Goal: Find specific page/section: Find specific page/section

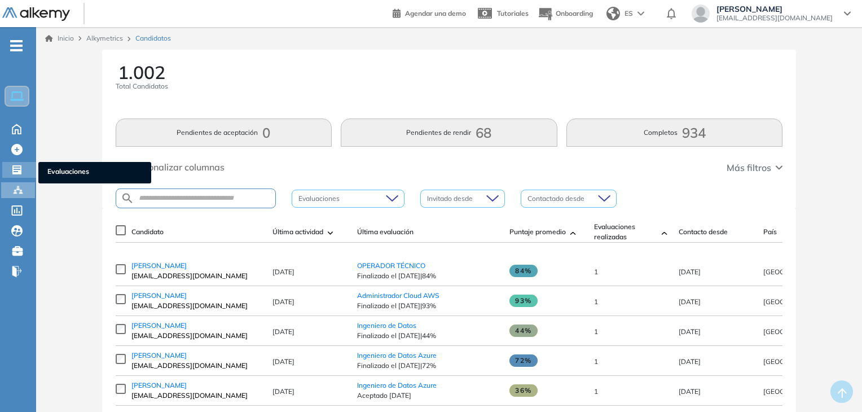
click at [20, 170] on icon at bounding box center [16, 169] width 9 height 9
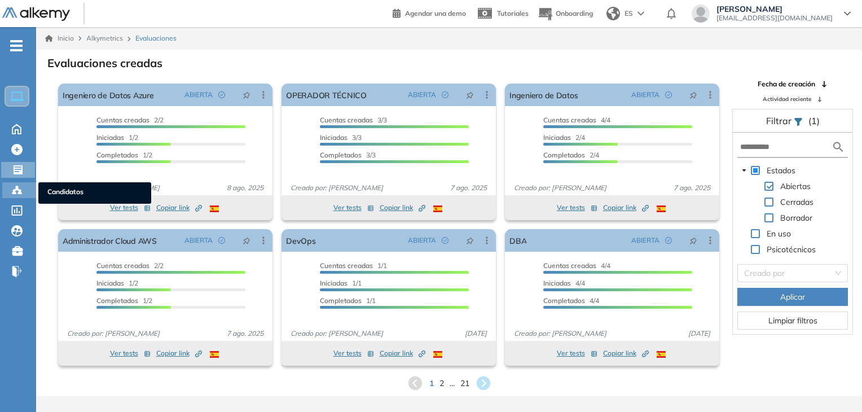
click at [18, 192] on icon at bounding box center [19, 193] width 3 height 2
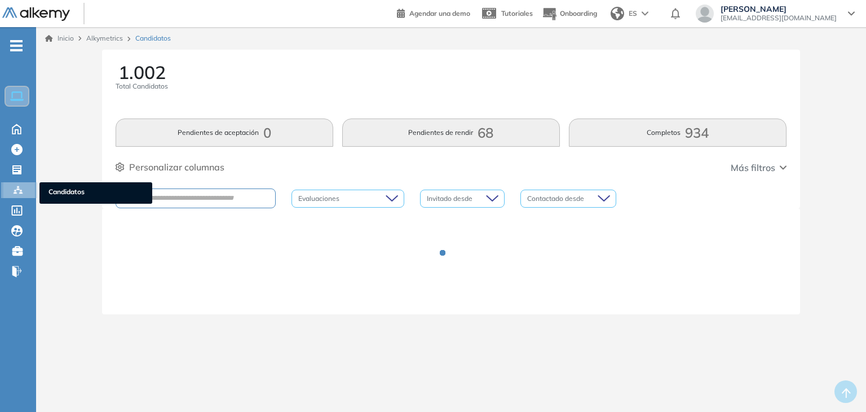
click at [19, 192] on icon at bounding box center [20, 193] width 3 height 2
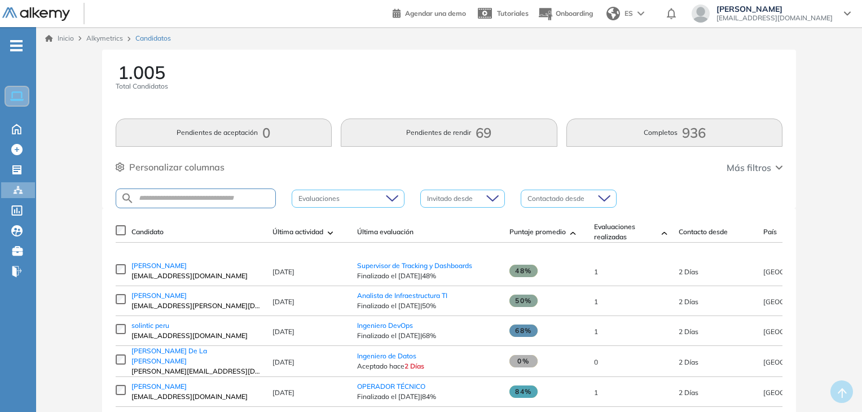
scroll to position [56, 0]
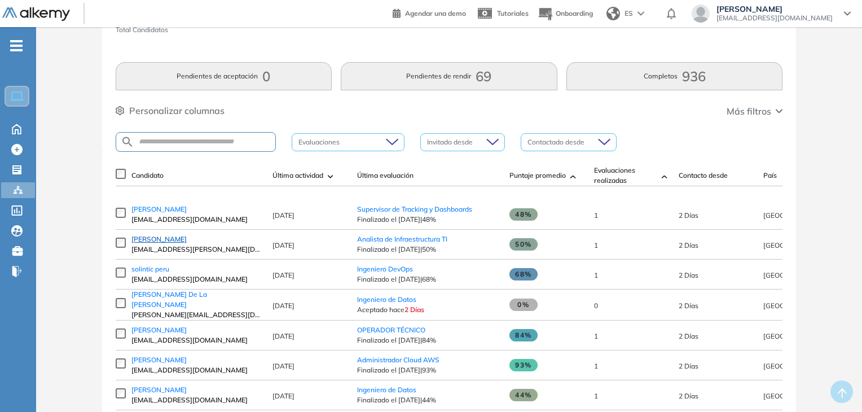
click at [176, 240] on span "[PERSON_NAME]" at bounding box center [158, 239] width 55 height 8
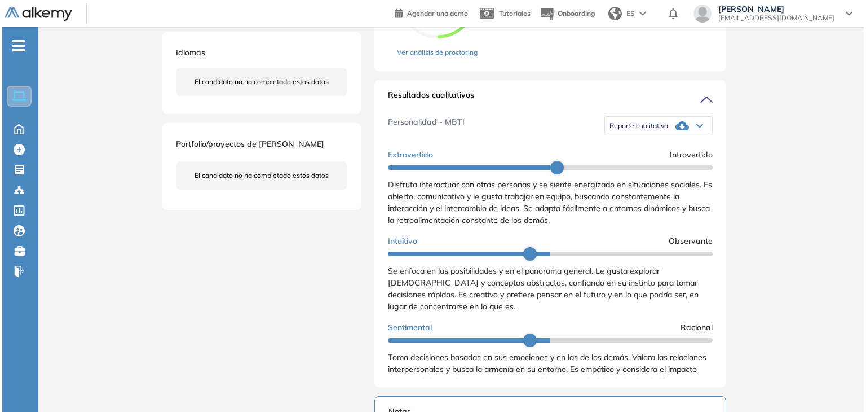
scroll to position [169, 0]
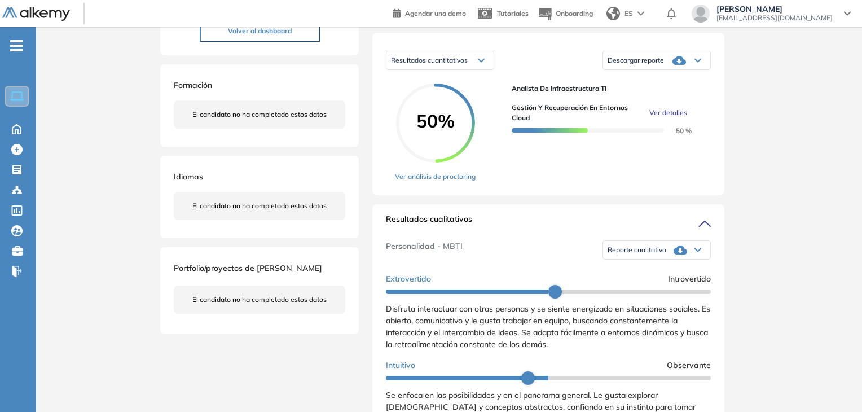
click at [672, 118] on span "Ver detalles" at bounding box center [668, 113] width 38 height 10
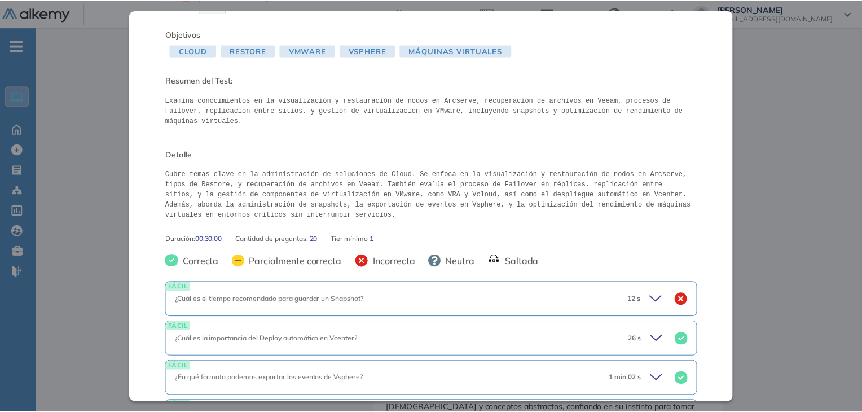
scroll to position [0, 0]
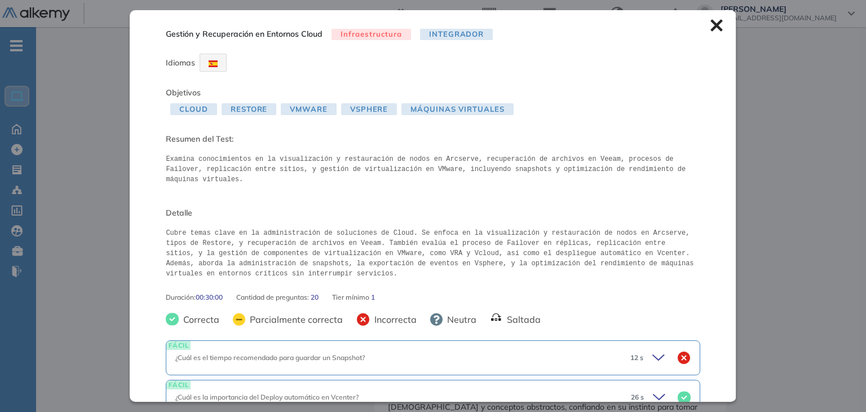
click at [710, 25] on icon at bounding box center [716, 26] width 12 height 12
